Goal: Information Seeking & Learning: Learn about a topic

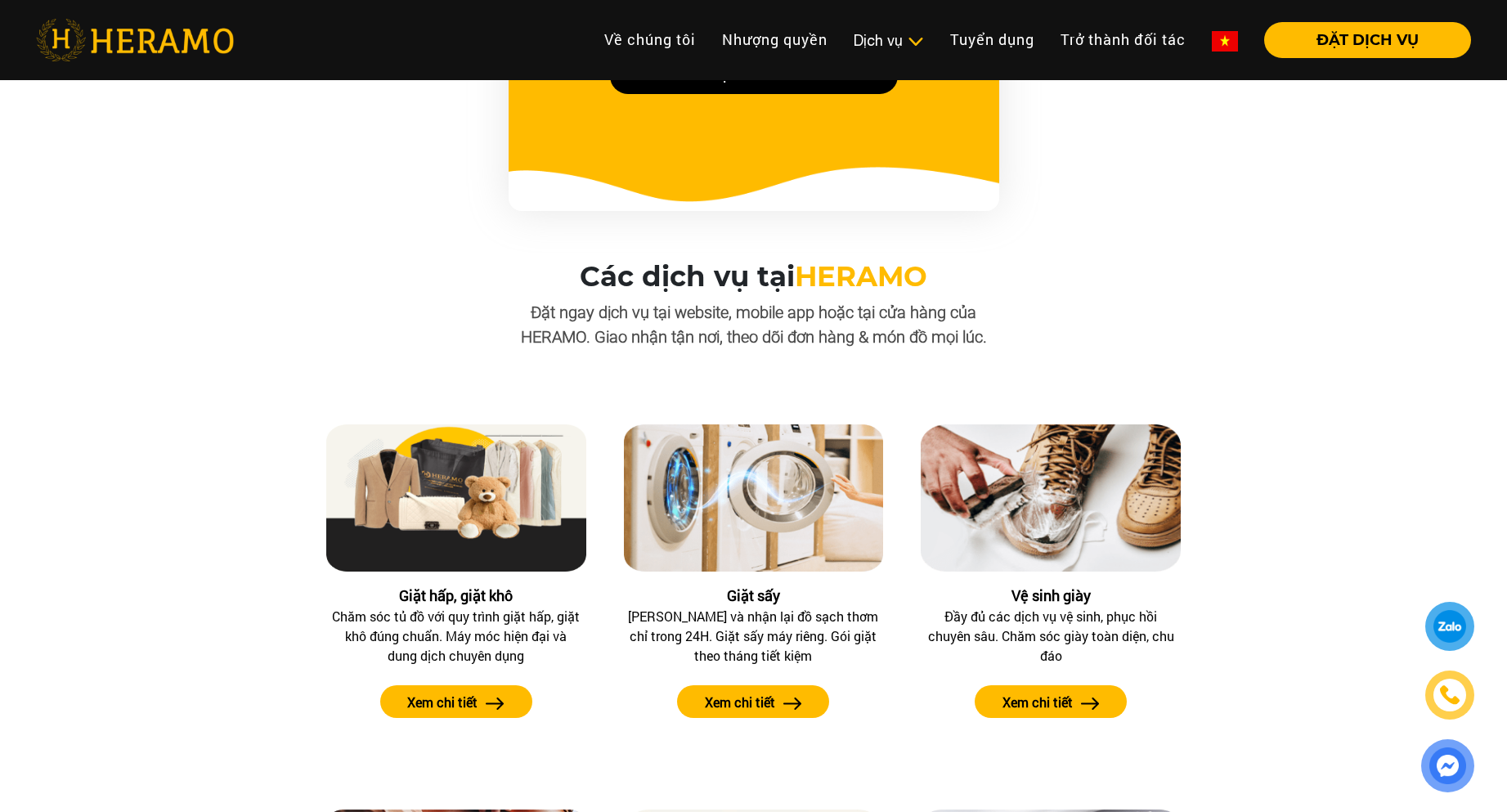
scroll to position [1308, 0]
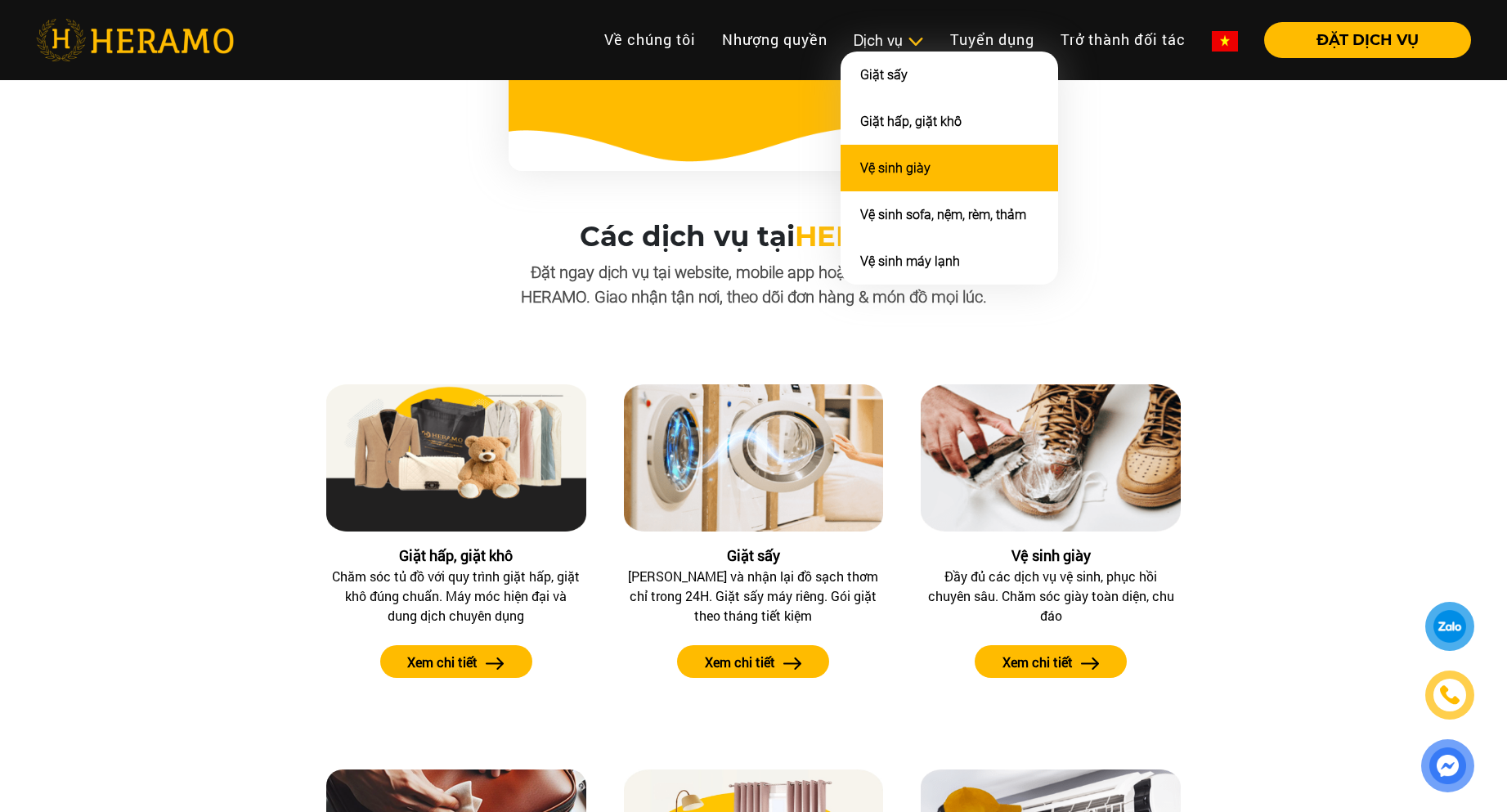
click at [890, 173] on link "Vệ sinh giày" at bounding box center [895, 169] width 70 height 16
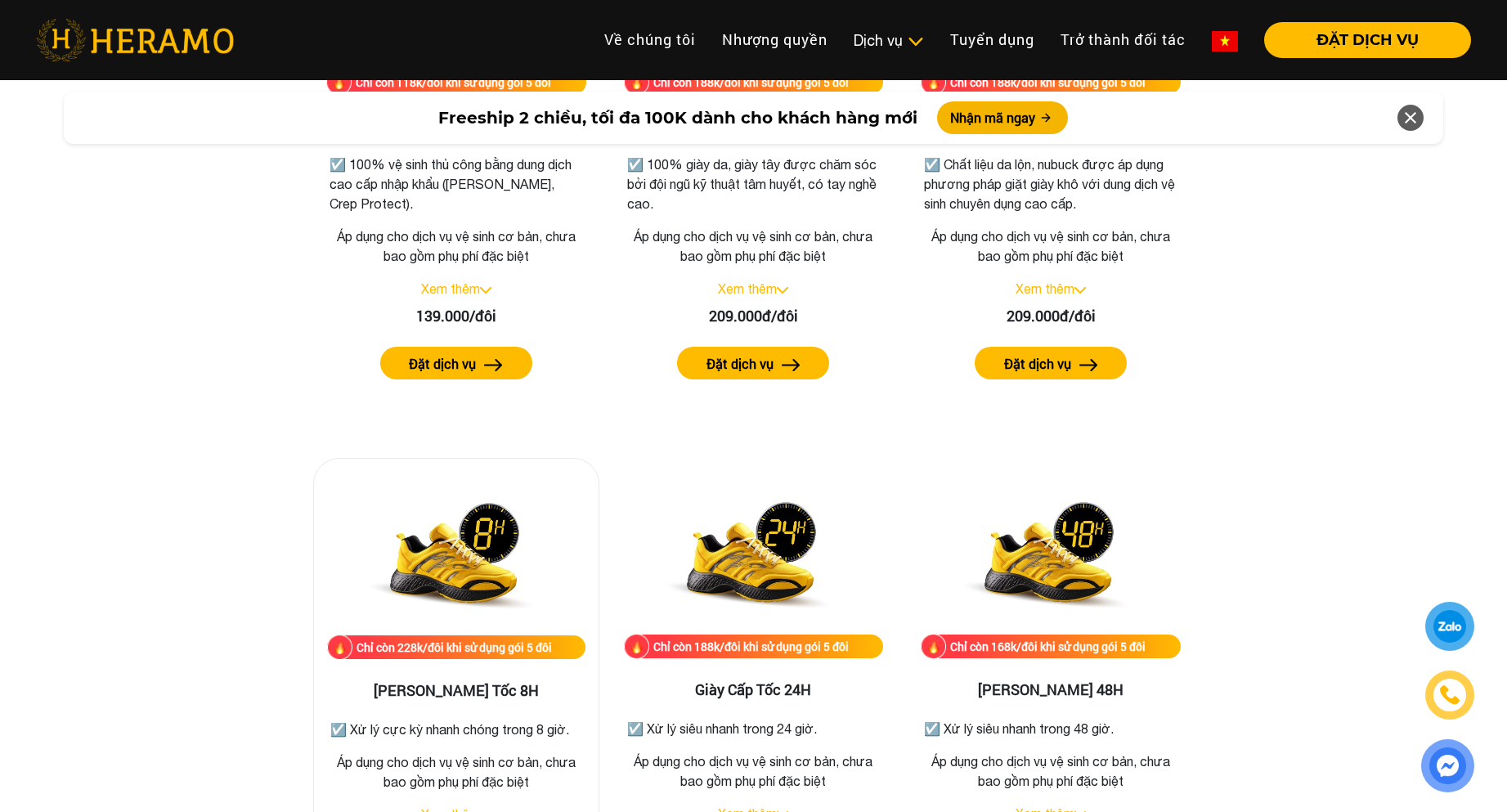
scroll to position [2370, 0]
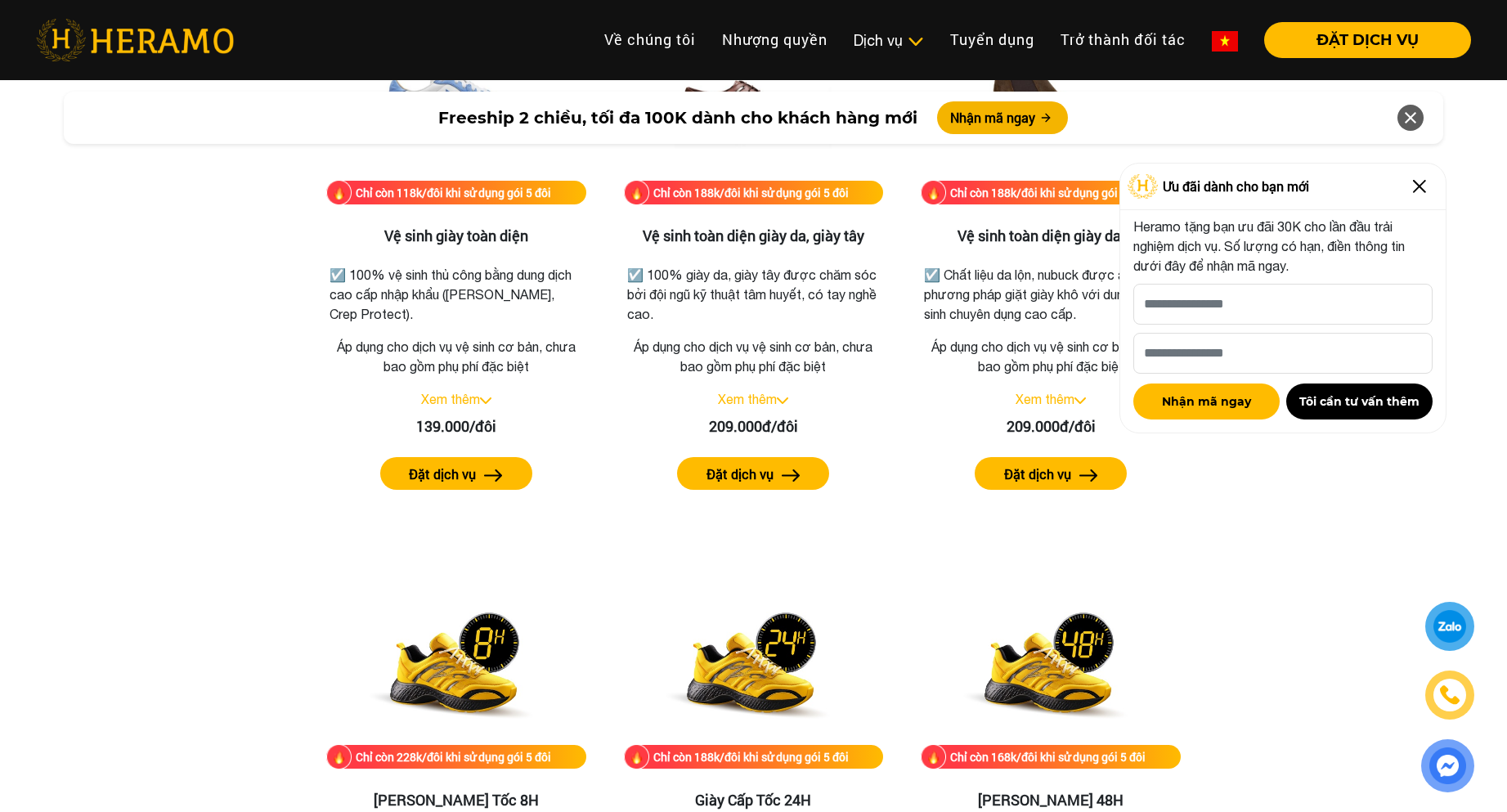
click at [1423, 188] on img at bounding box center [1419, 186] width 27 height 27
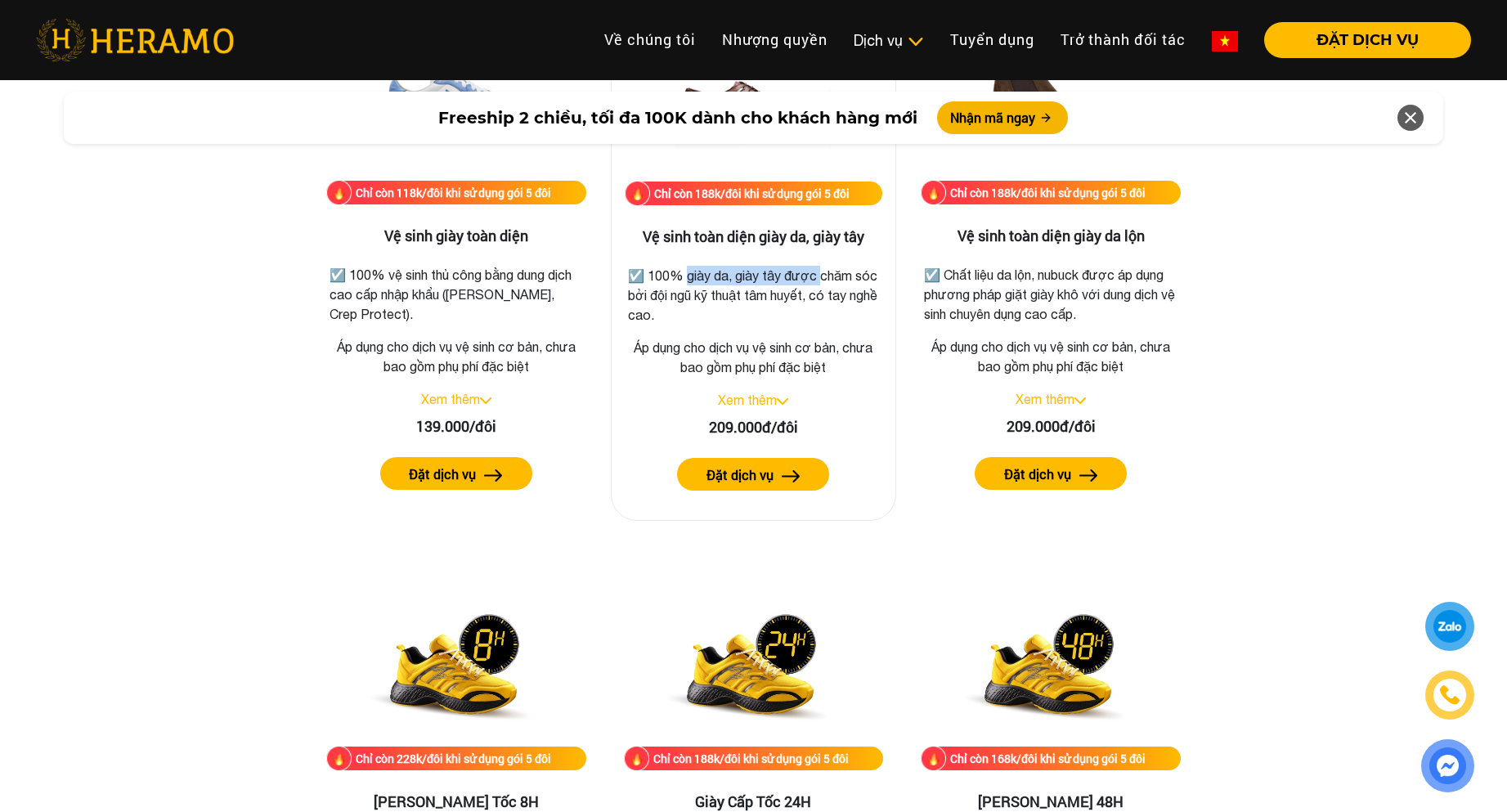
drag, startPoint x: 719, startPoint y: 270, endPoint x: 818, endPoint y: 266, distance: 99.1
click at [818, 266] on p "☑️ 100% giày da, giày tây được chăm sóc bởi đội ngũ kỹ thuật tâm huyết, có tay …" at bounding box center [754, 296] width 252 height 59
click at [679, 290] on p "☑️ 100% giày da, giày tây được chăm sóc bởi đội ngũ kỹ thuật tâm huyết, có tay …" at bounding box center [754, 296] width 252 height 59
click at [465, 396] on link "Xem thêm" at bounding box center [450, 399] width 59 height 15
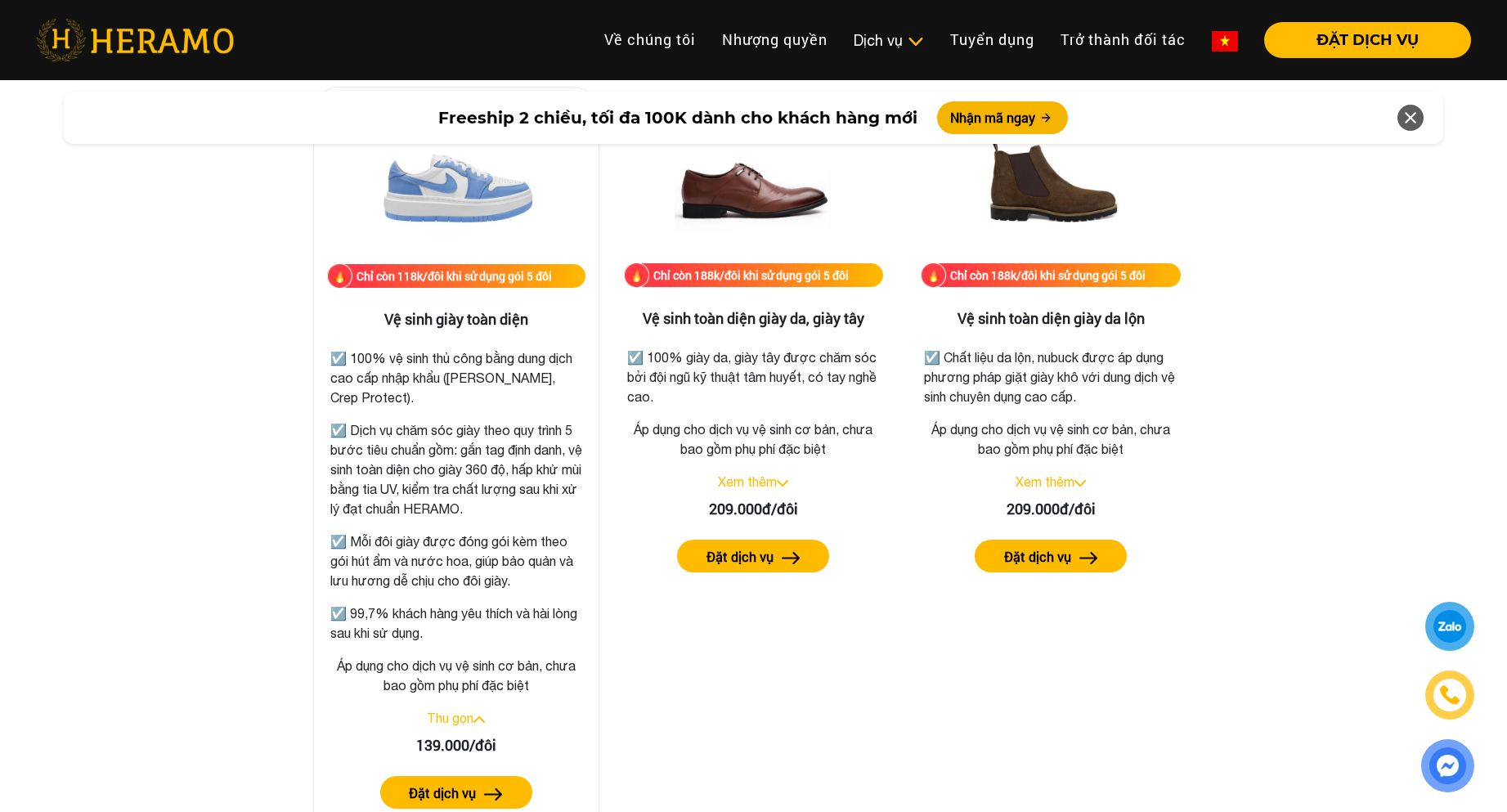
scroll to position [2288, 0]
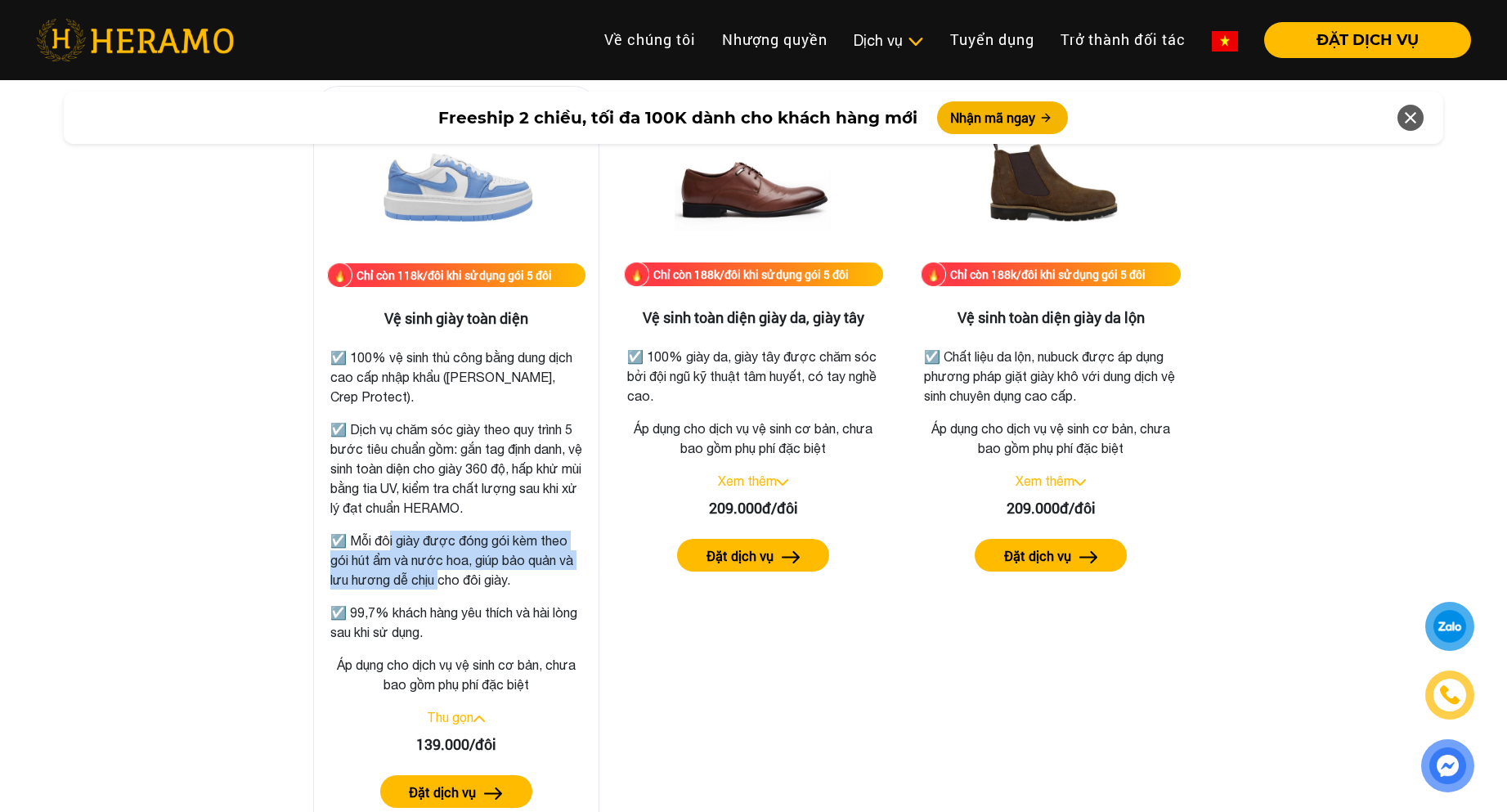
drag, startPoint x: 389, startPoint y: 535, endPoint x: 439, endPoint y: 588, distance: 72.9
click at [439, 588] on p "☑️ Mỗi đôi giày được đóng gói kèm theo gói hút ẩm và nước hoa, giúp bảo quản và…" at bounding box center [456, 560] width 252 height 59
click at [417, 578] on p "☑️ Mỗi đôi giày được đóng gói kèm theo gói hút ẩm và nước hoa, giúp bảo quản và…" at bounding box center [456, 560] width 252 height 59
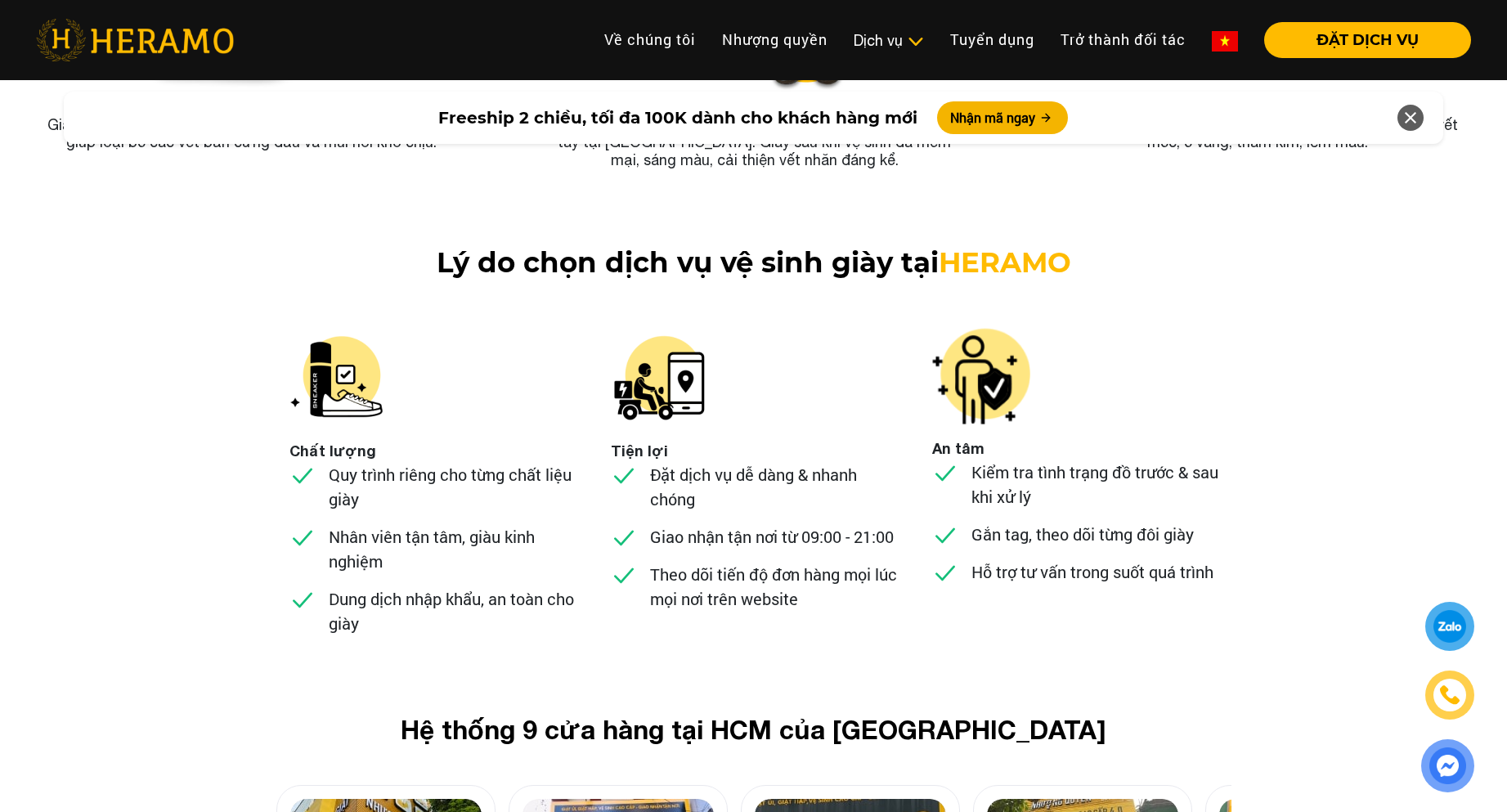
scroll to position [6373, 0]
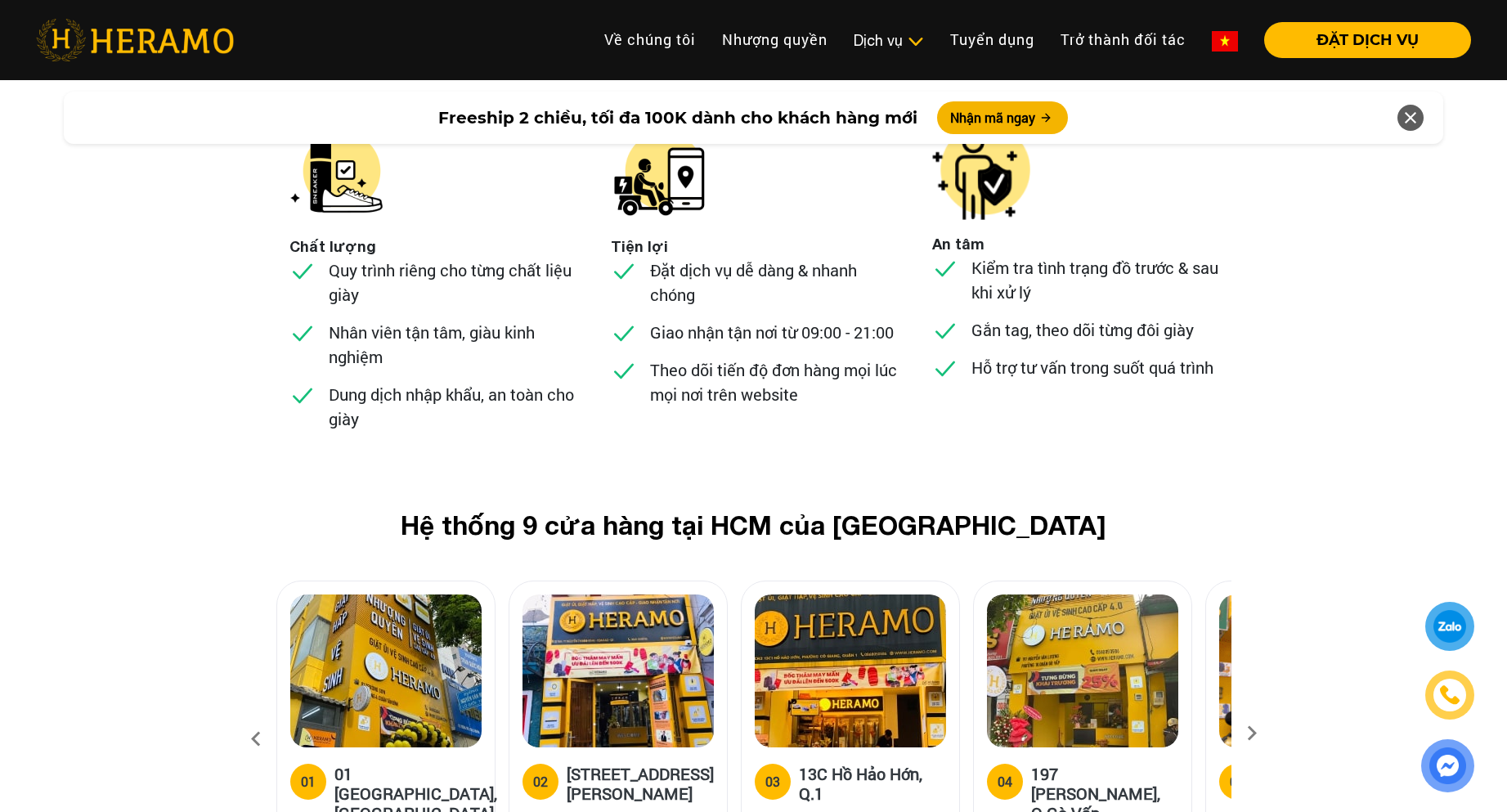
click at [1248, 733] on icon at bounding box center [1252, 738] width 30 height 11
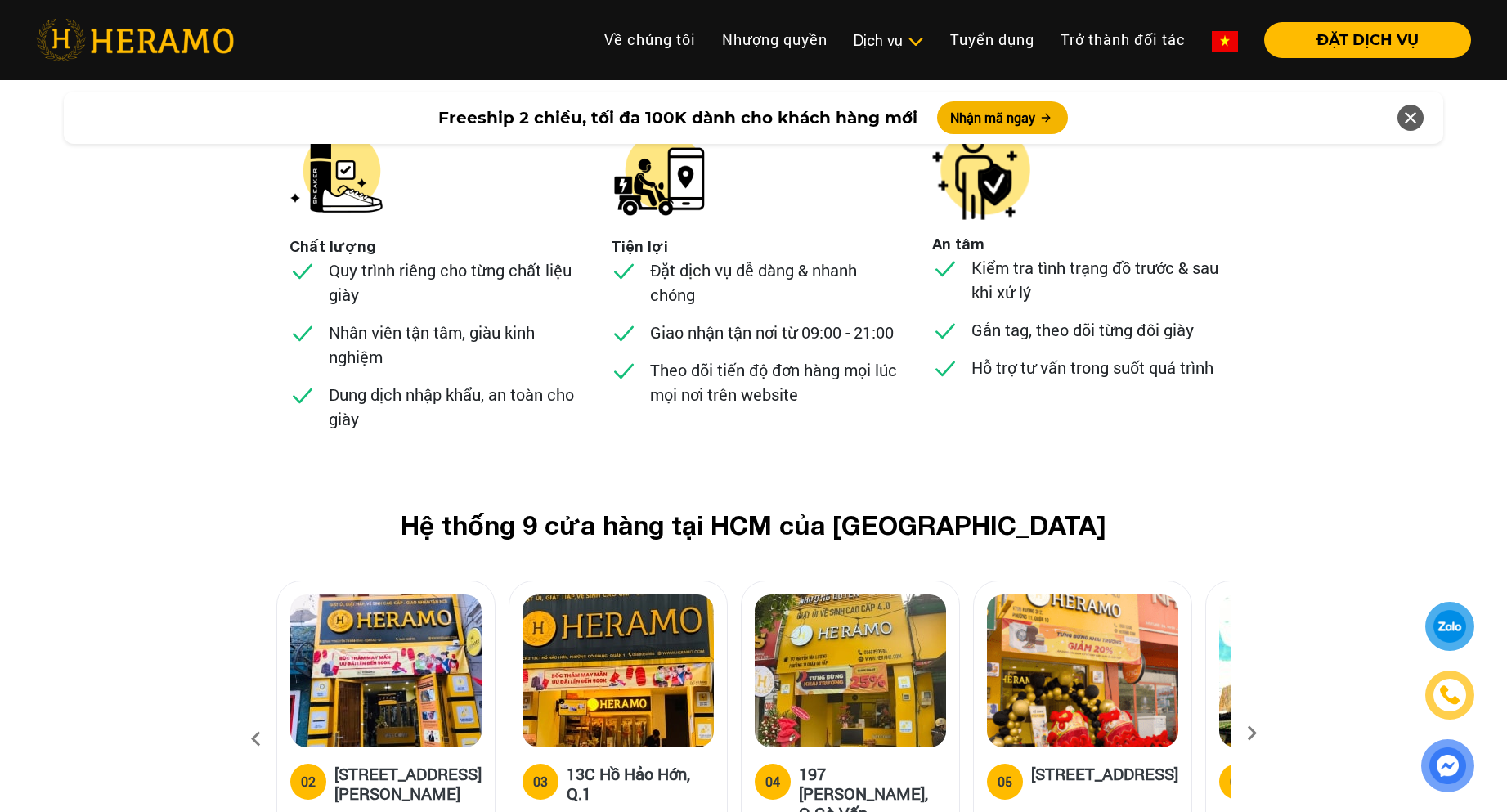
click at [1248, 733] on icon at bounding box center [1252, 738] width 30 height 11
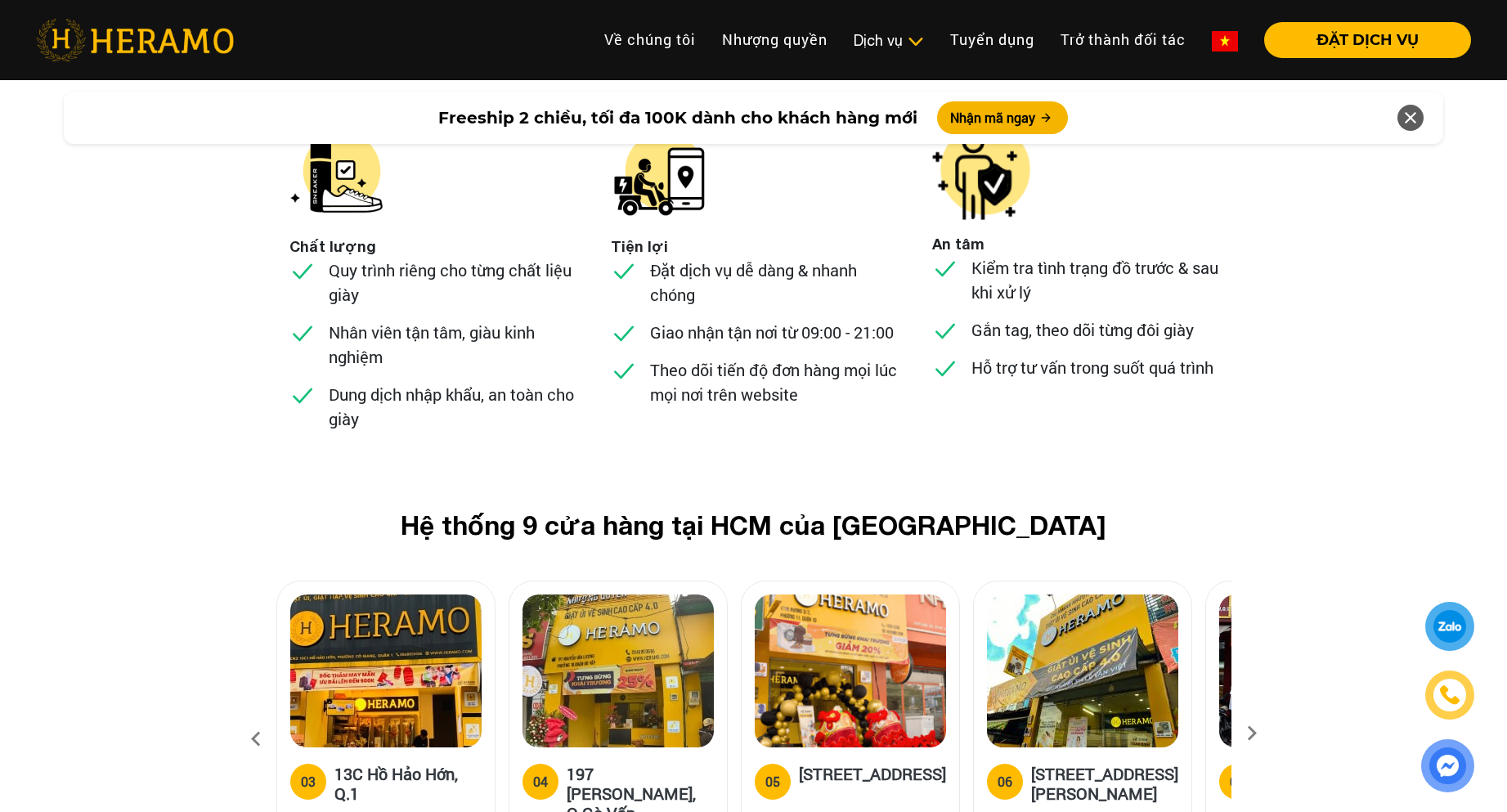
click at [1248, 733] on icon at bounding box center [1252, 738] width 30 height 11
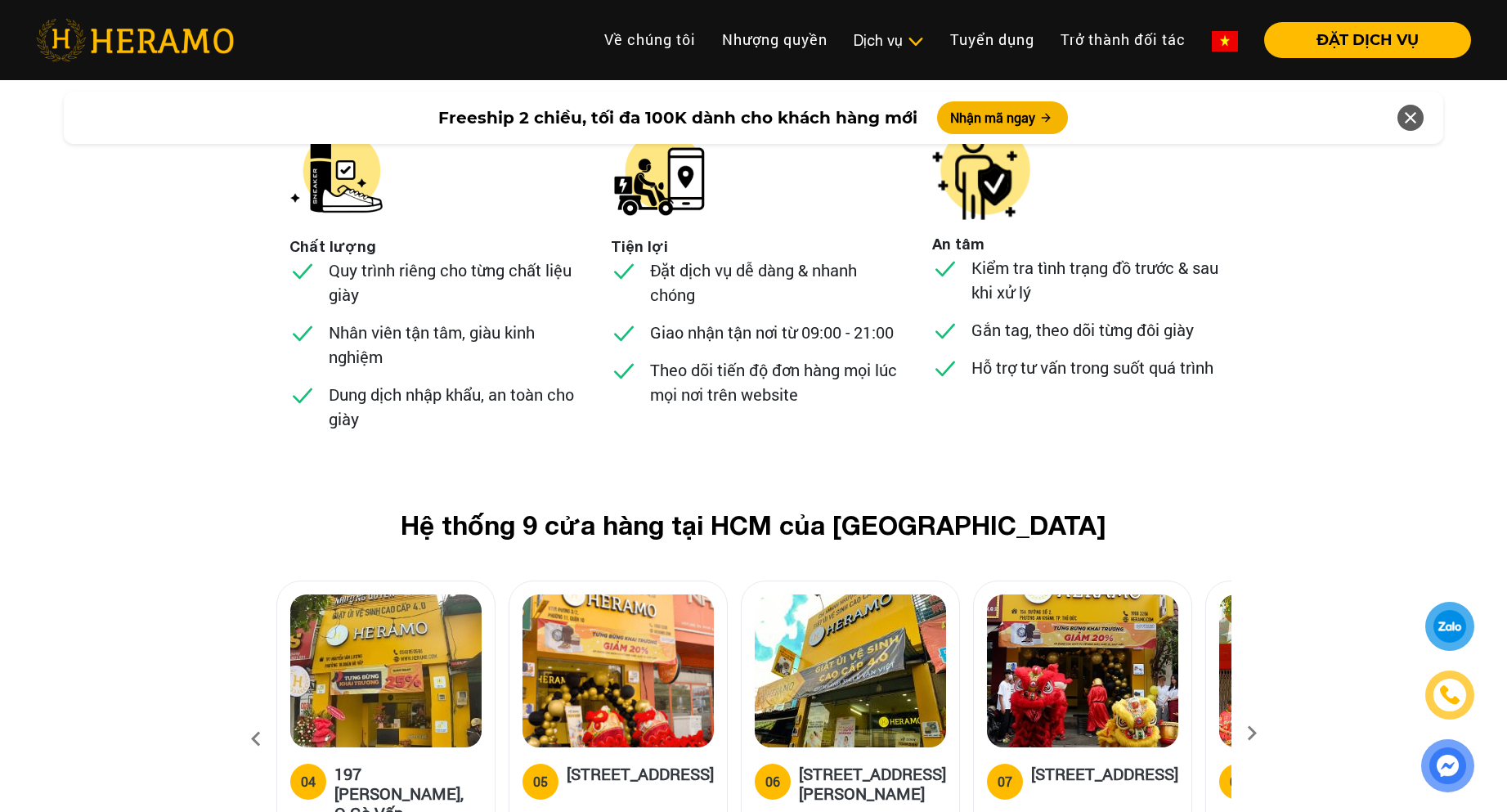
click at [1248, 733] on icon at bounding box center [1252, 738] width 30 height 11
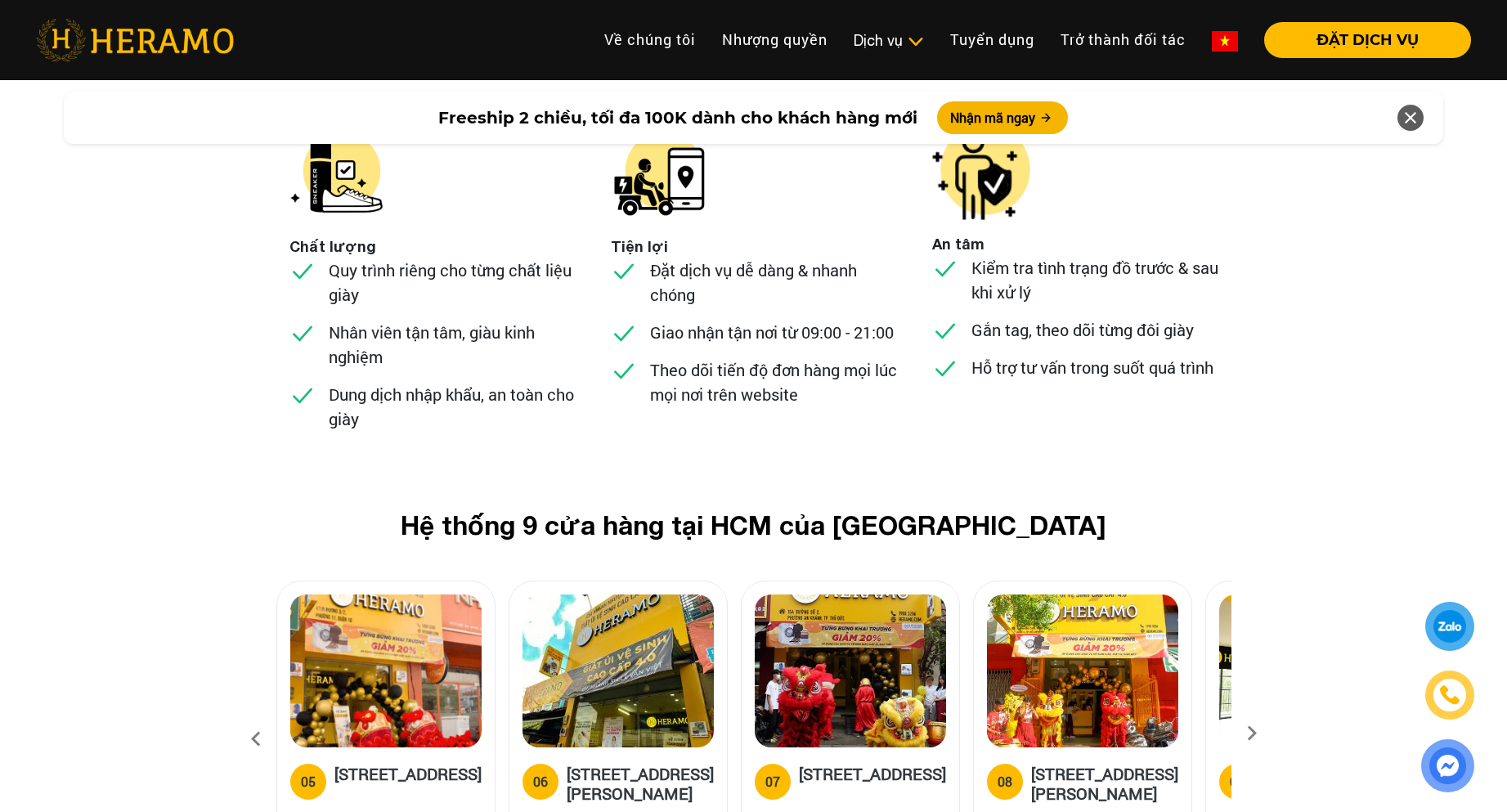
click at [1248, 733] on icon at bounding box center [1252, 738] width 30 height 11
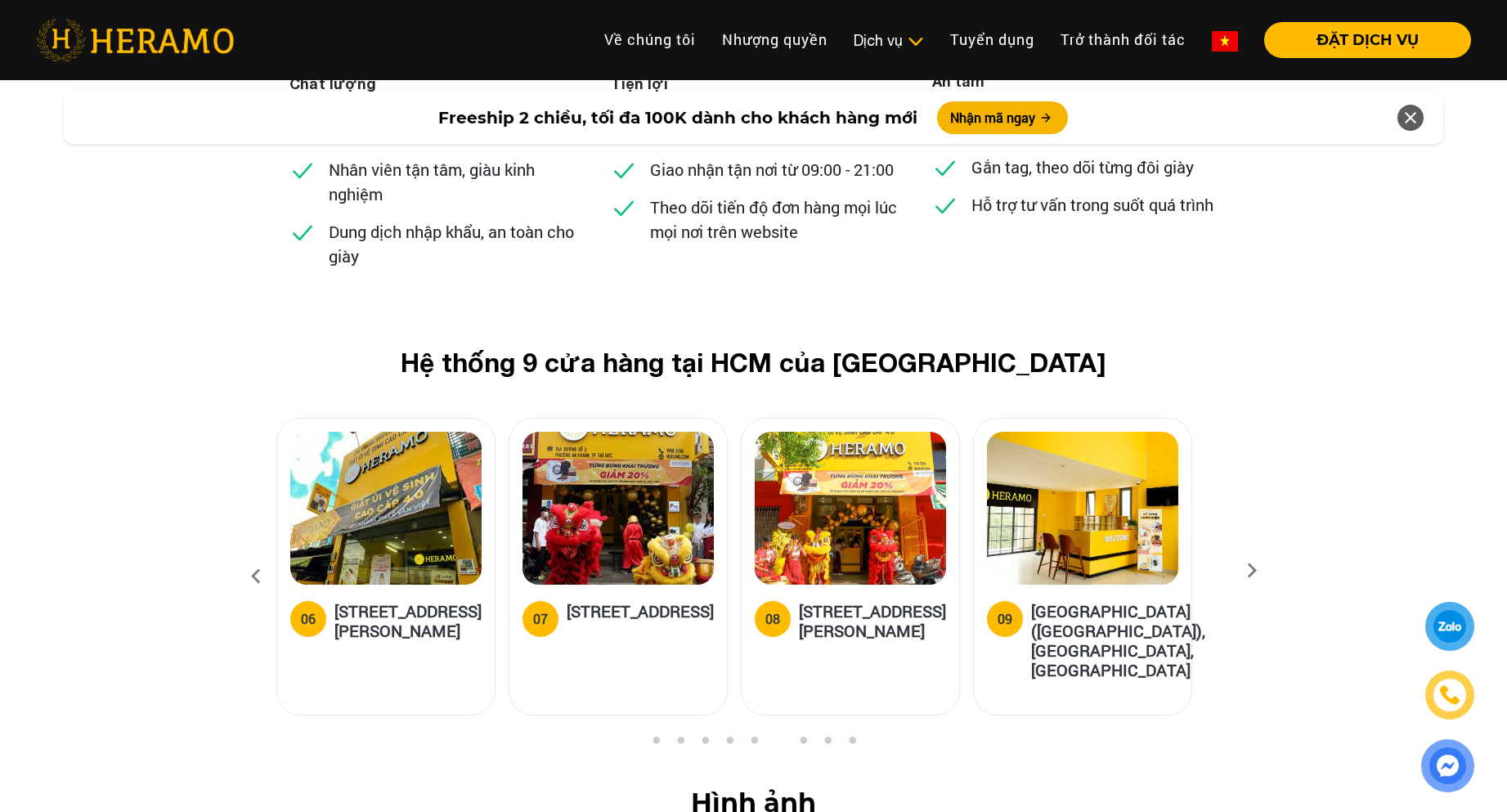
scroll to position [6781, 0]
